Goal: Task Accomplishment & Management: Use online tool/utility

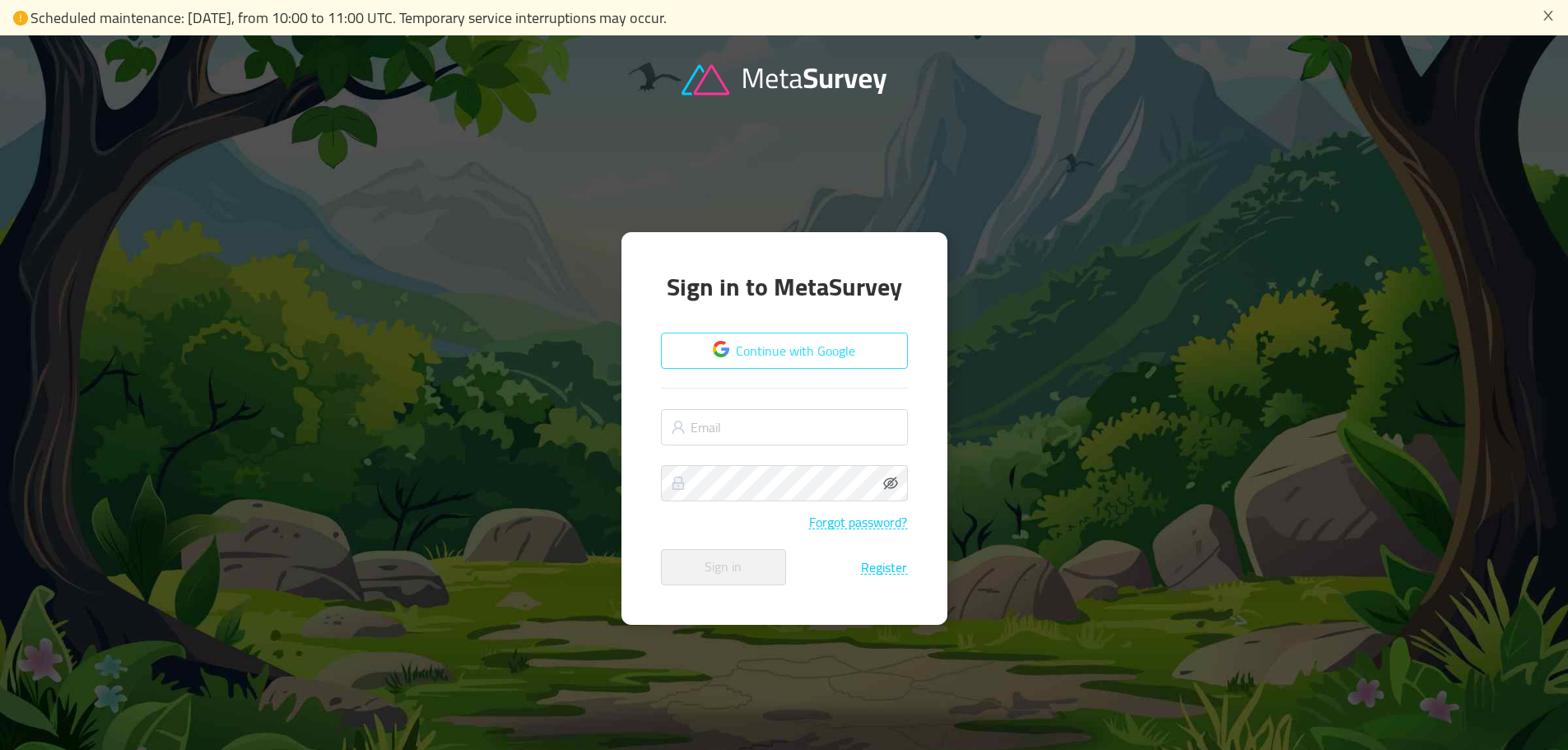
click at [800, 354] on button "Continue with Google" at bounding box center [784, 350] width 247 height 36
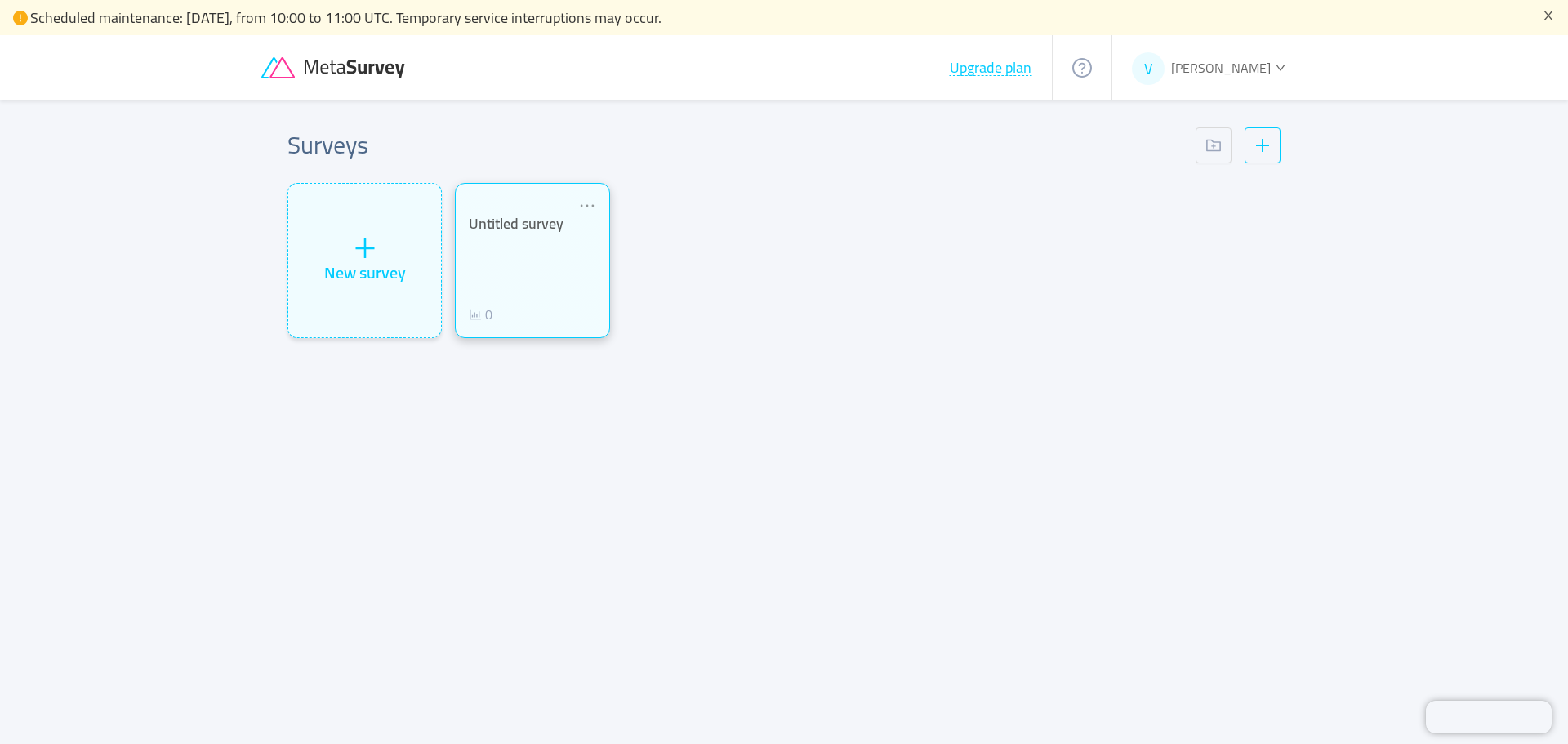
click at [544, 232] on div "Untitled survey" at bounding box center [532, 224] width 127 height 19
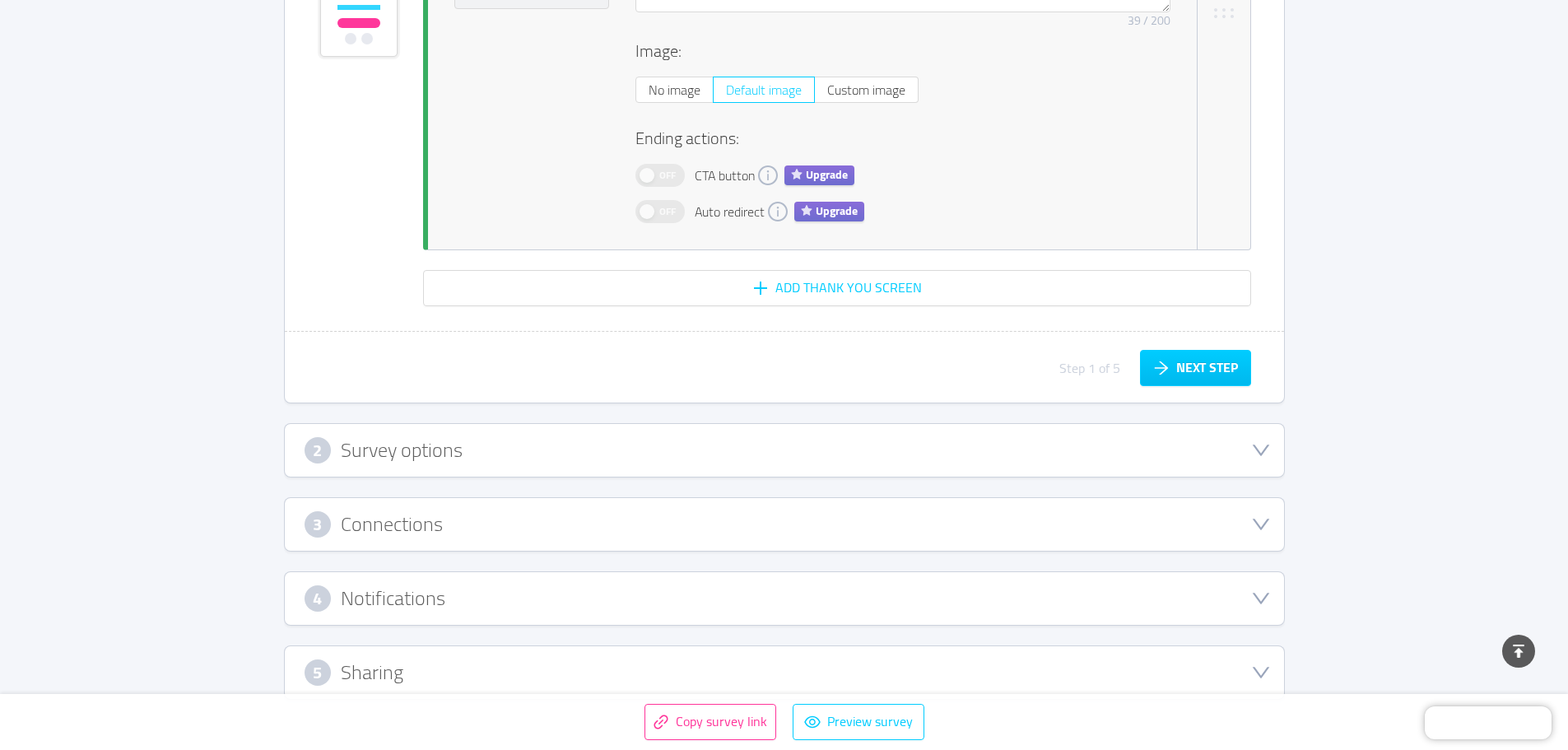
scroll to position [3321, 0]
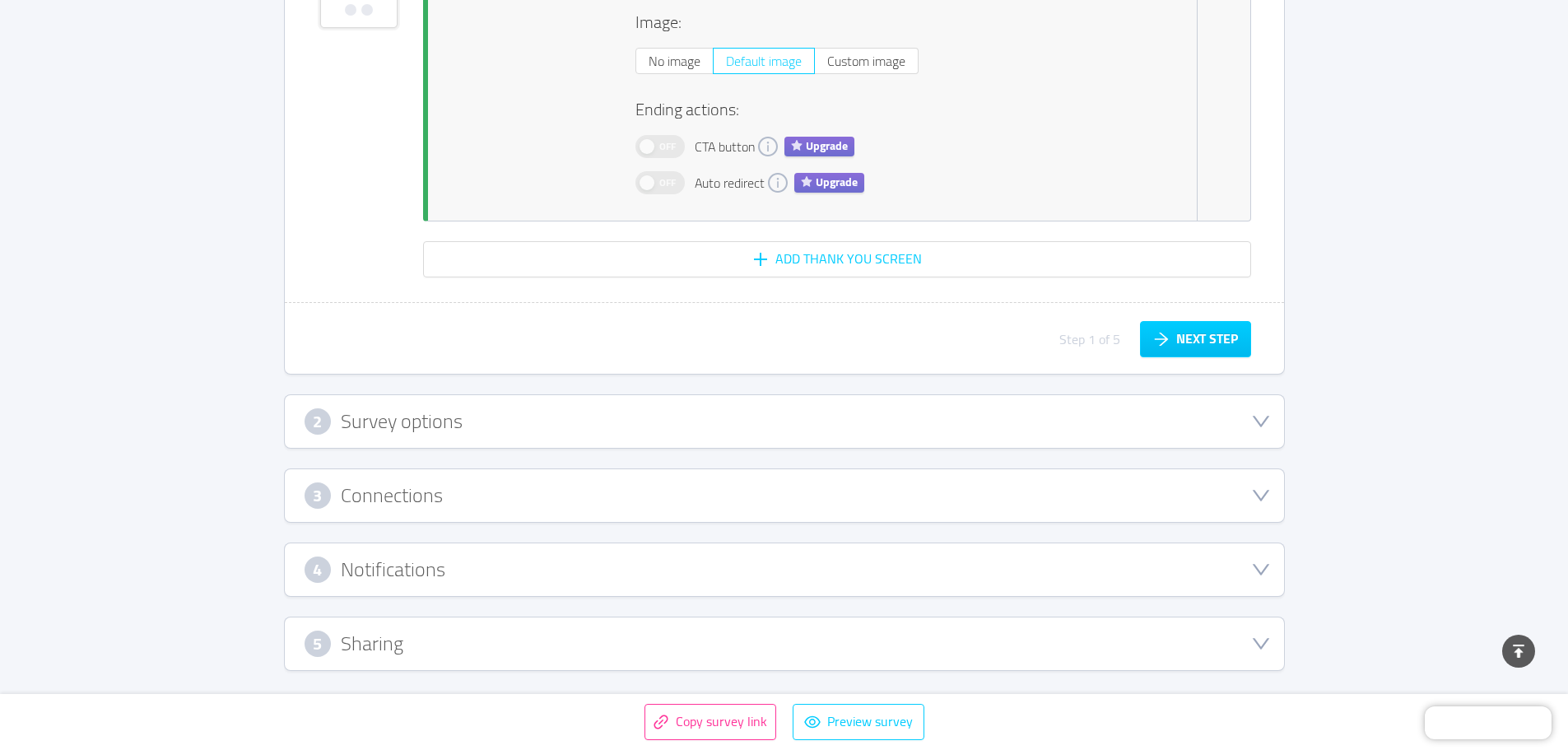
click at [802, 410] on div "2 Survey options" at bounding box center [785, 422] width 960 height 26
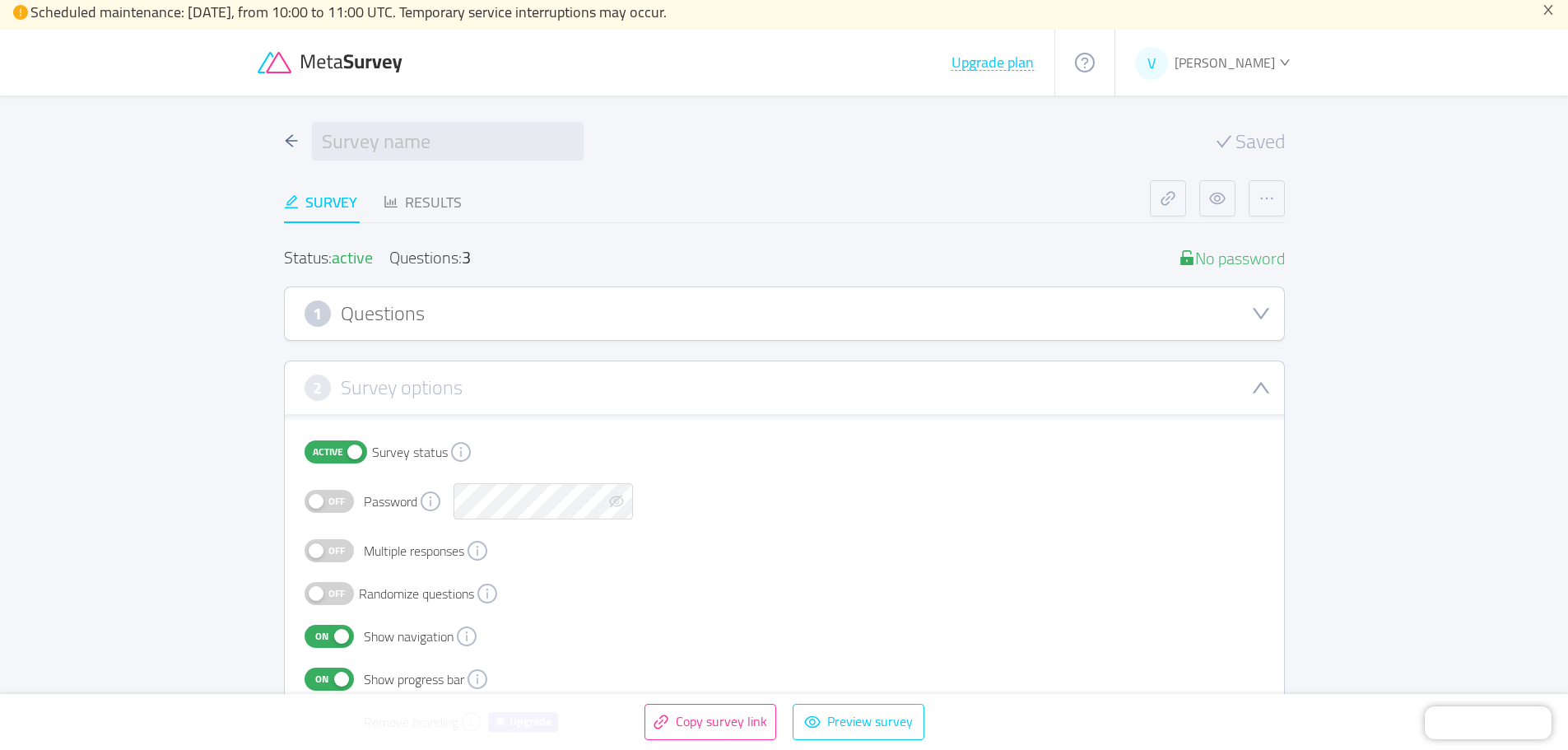
scroll to position [0, 0]
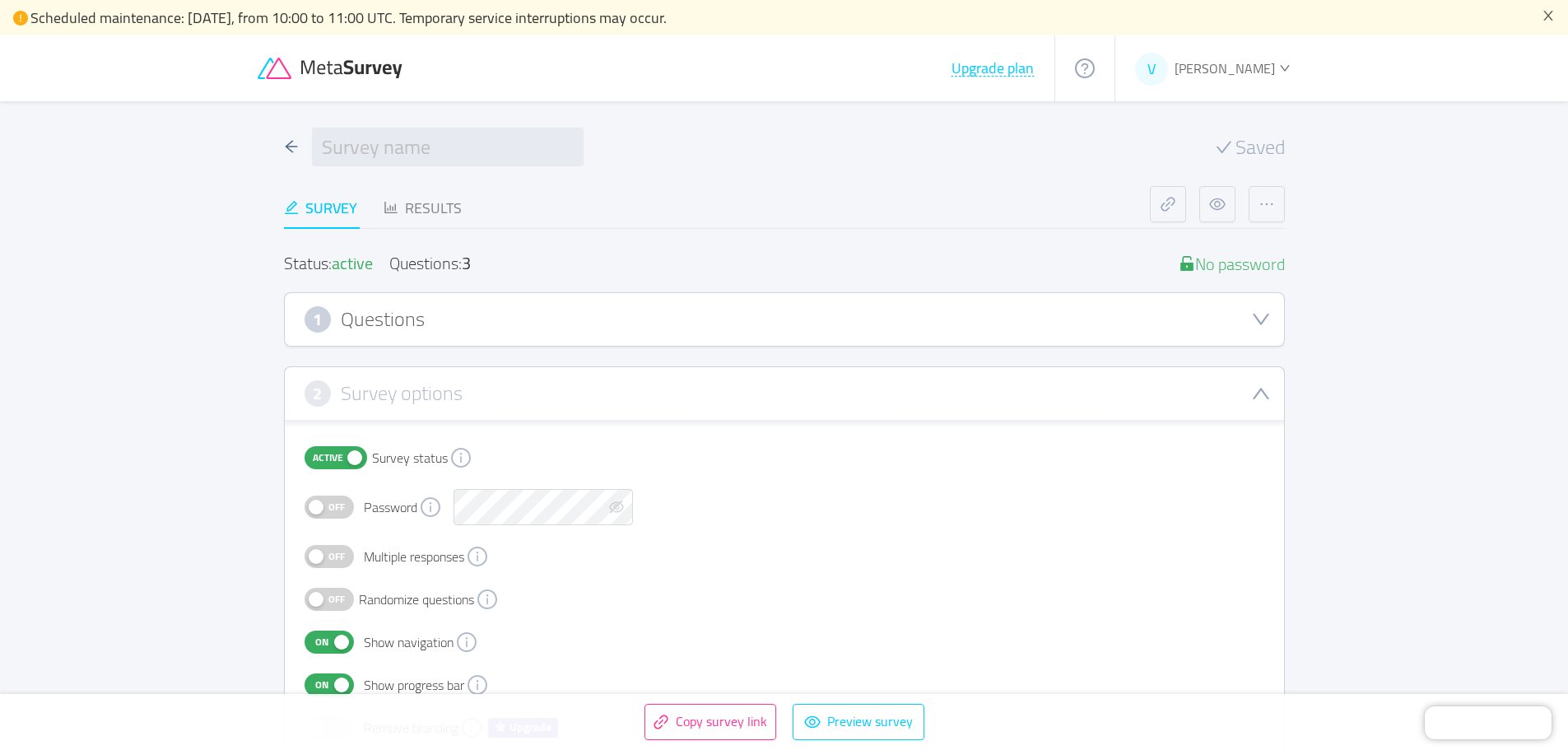
click at [769, 319] on div "1 Questions" at bounding box center [785, 319] width 960 height 26
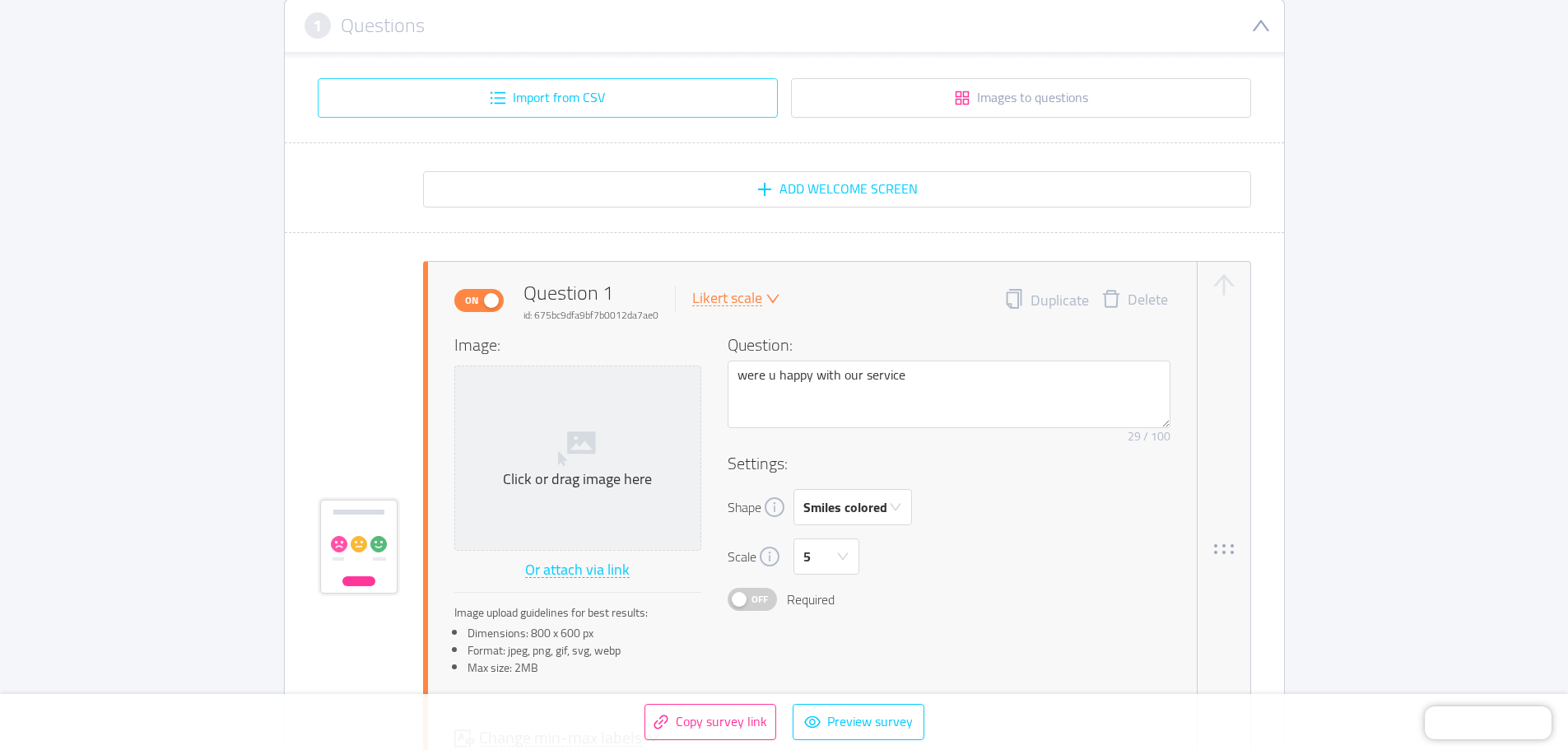
scroll to position [329, 0]
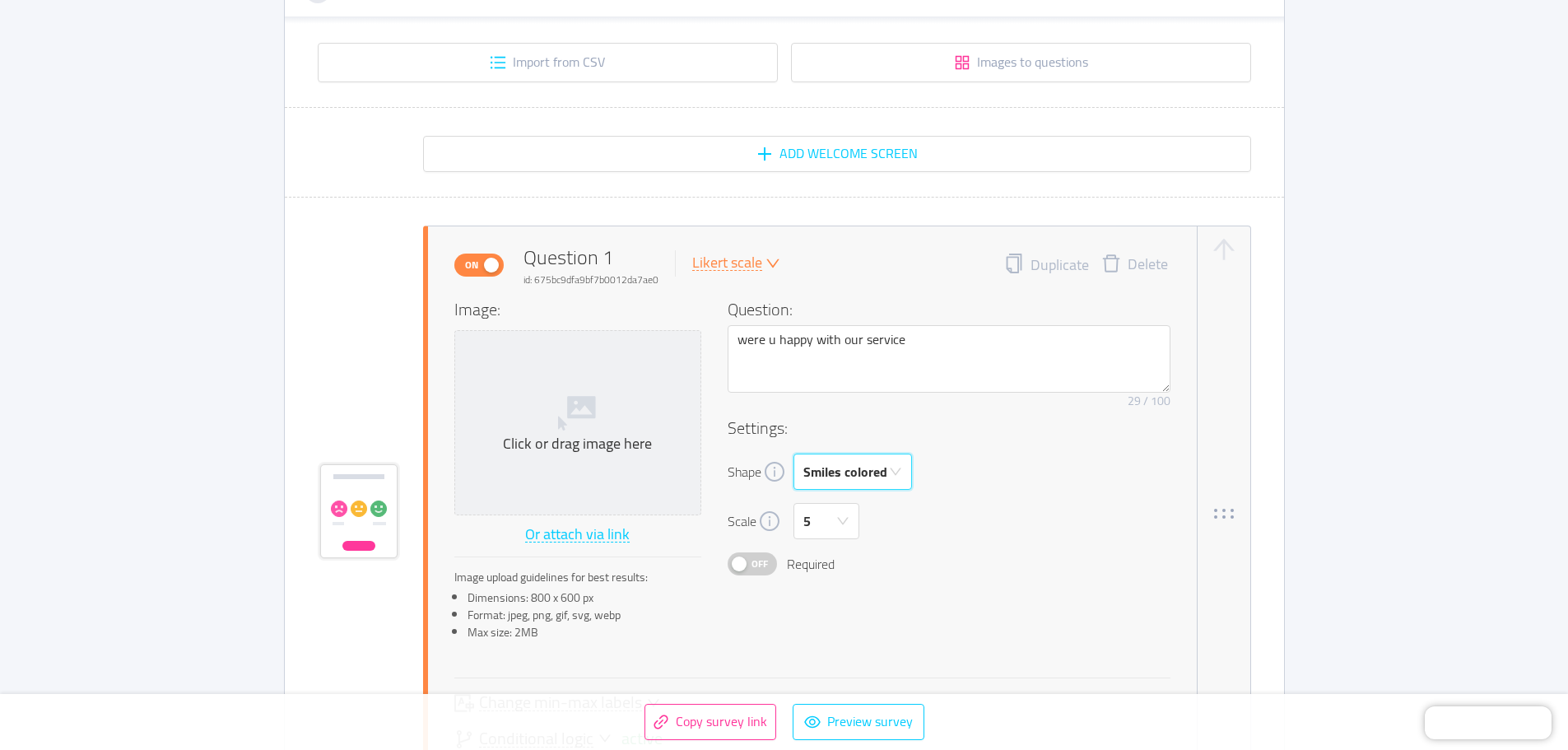
click at [875, 476] on div "Smiles colored" at bounding box center [845, 471] width 84 height 35
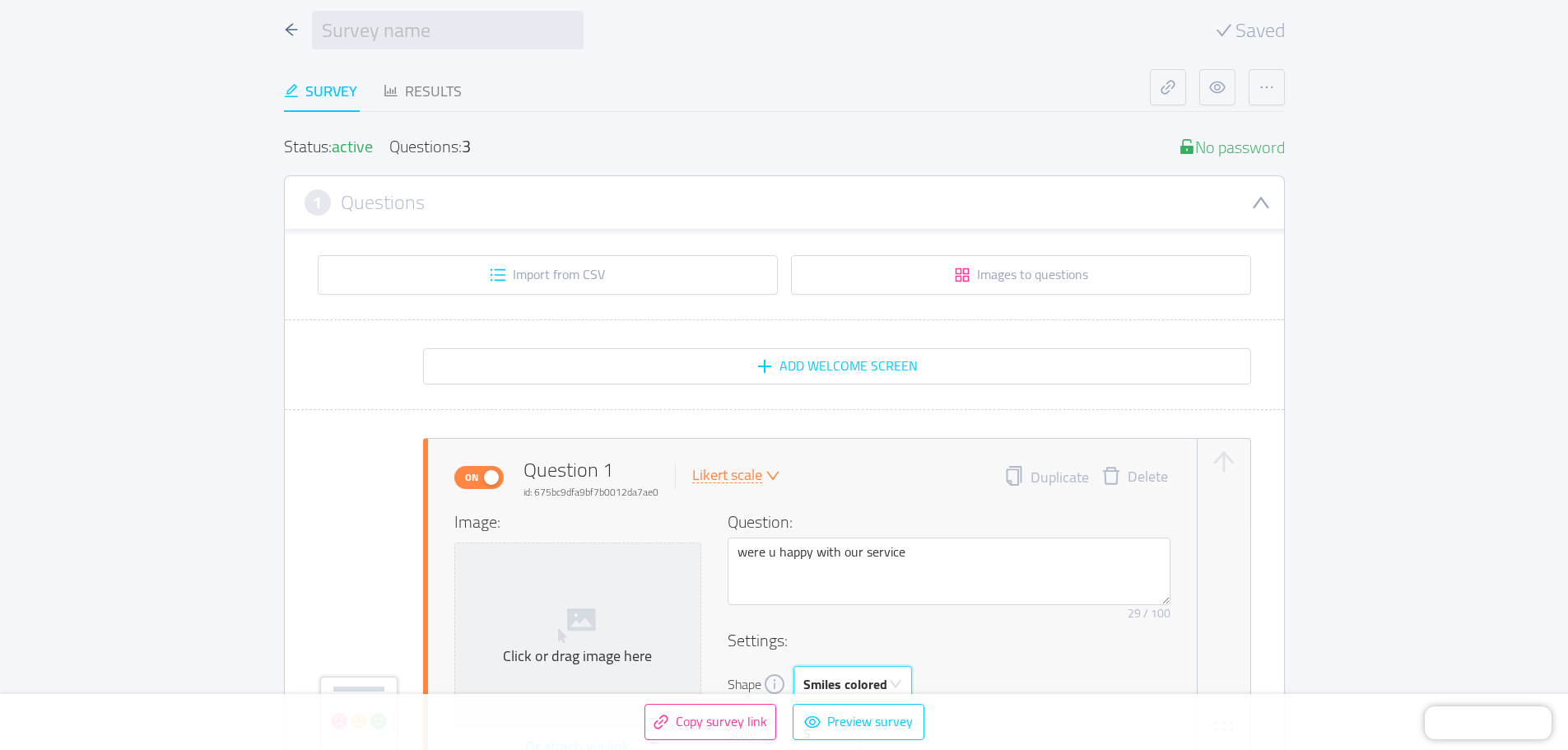
scroll to position [0, 0]
